Goal: Information Seeking & Learning: Find specific fact

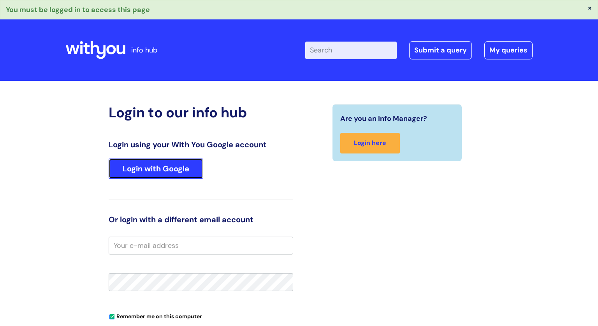
click at [167, 169] on link "Login with Google" at bounding box center [156, 169] width 95 height 20
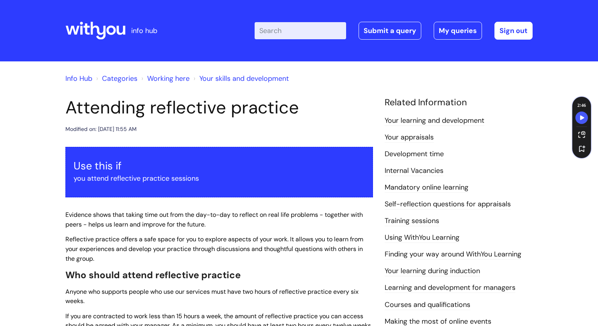
click at [281, 33] on input "Enter your search term here..." at bounding box center [299, 30] width 91 height 17
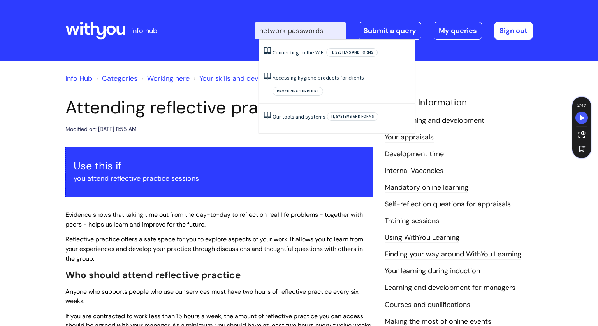
type input "network passwords"
click button "Search" at bounding box center [0, 0] width 0 height 0
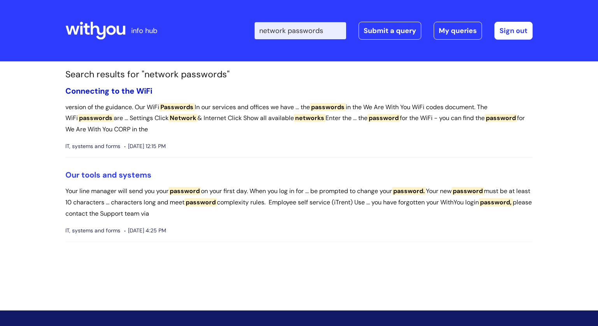
click at [131, 91] on link "Connecting to the WiFi" at bounding box center [108, 91] width 87 height 10
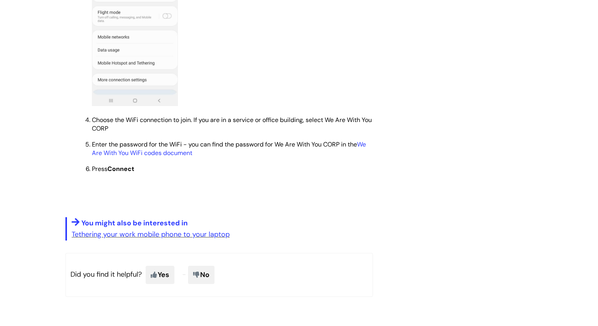
scroll to position [636, 0]
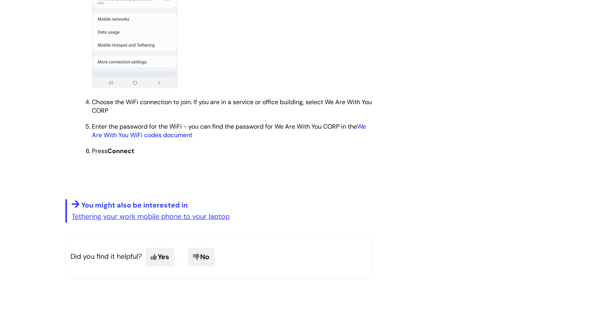
click at [172, 139] on link "We Are With You WiFi codes document" at bounding box center [229, 131] width 274 height 17
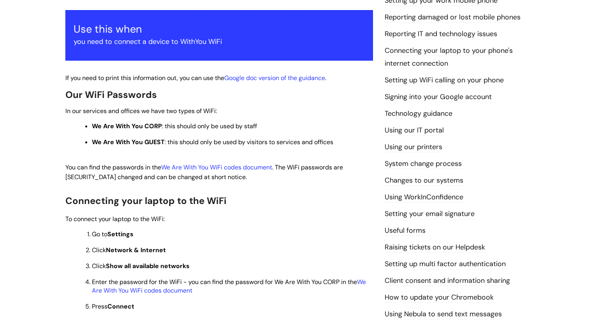
scroll to position [109, 0]
